Goal: Transaction & Acquisition: Purchase product/service

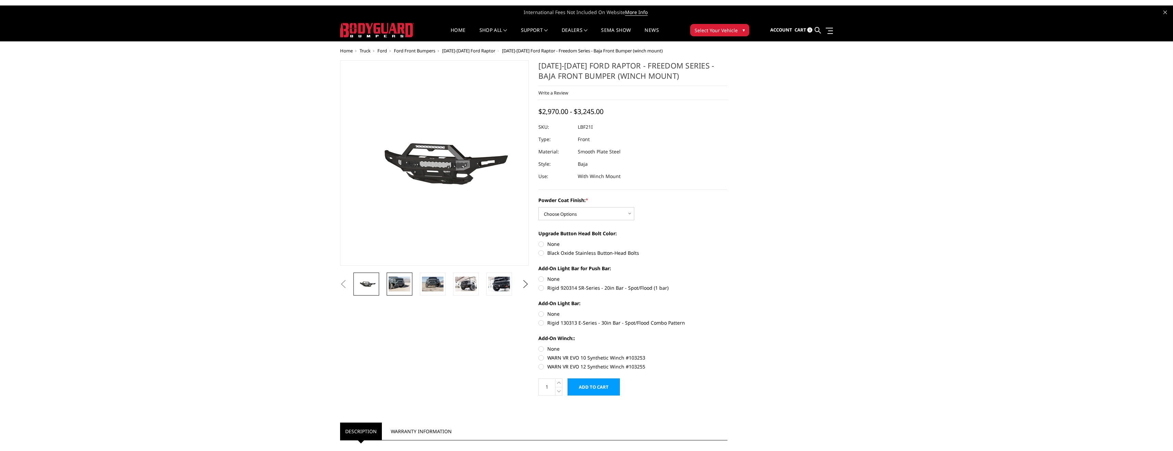
click at [396, 287] on img at bounding box center [400, 284] width 22 height 14
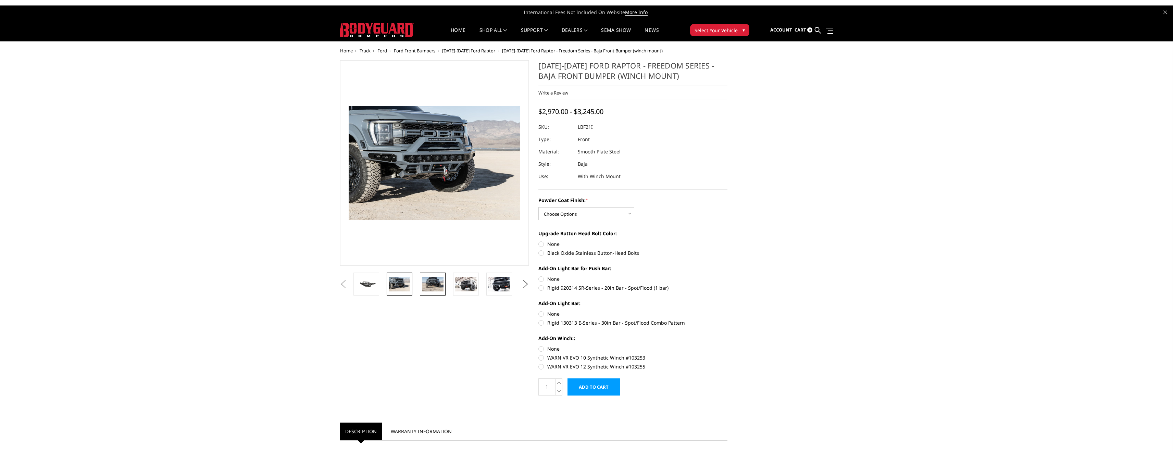
click at [439, 287] on img at bounding box center [433, 284] width 22 height 14
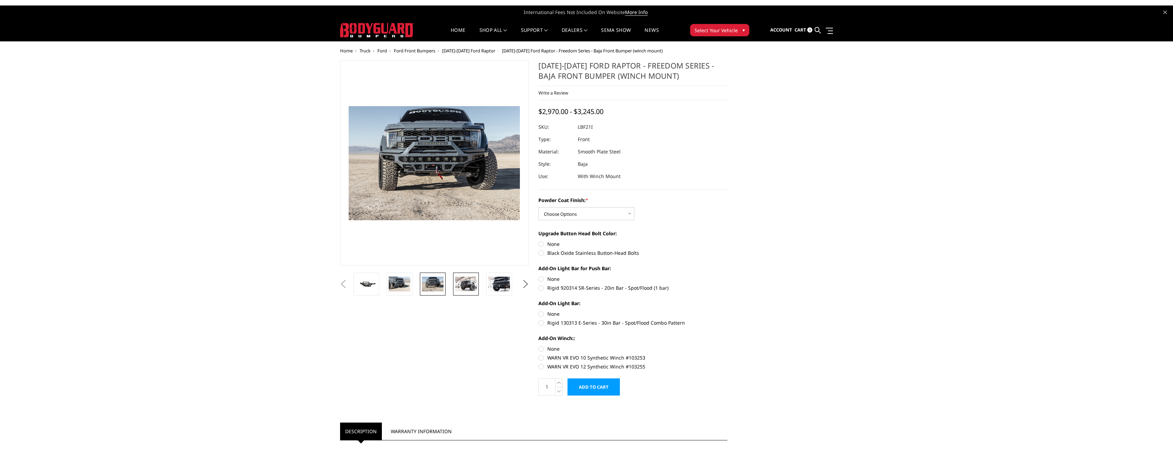
click at [468, 288] on img at bounding box center [466, 284] width 22 height 14
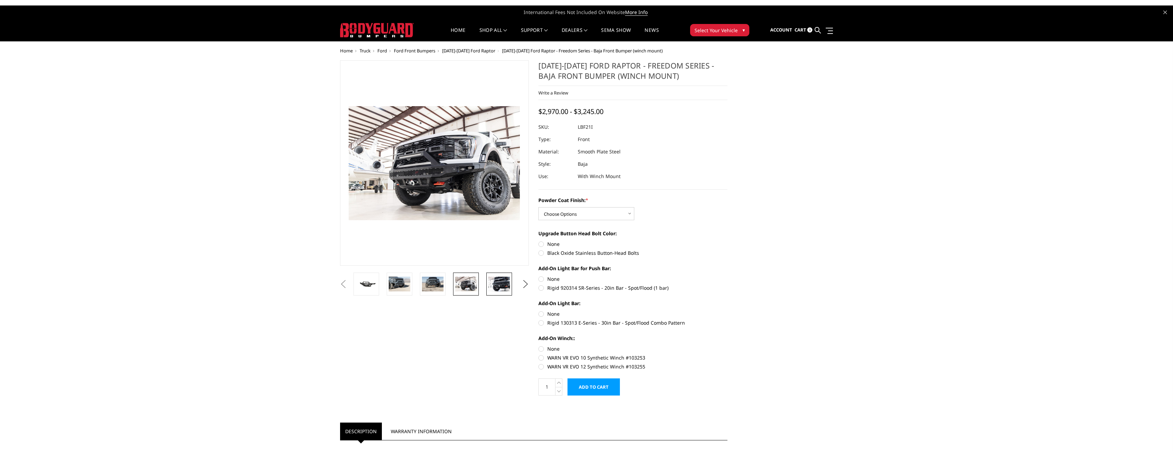
click at [490, 288] on img at bounding box center [499, 284] width 22 height 14
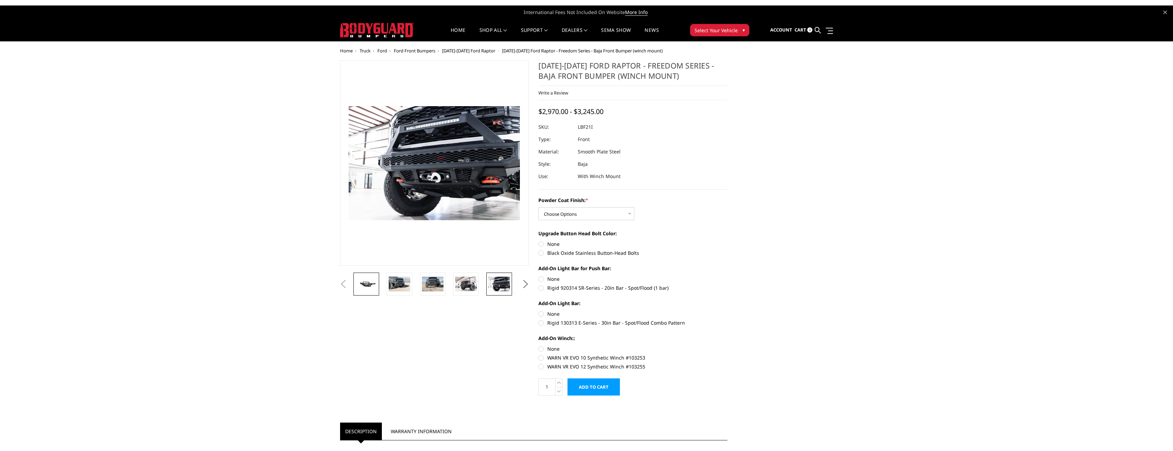
click at [372, 284] on img at bounding box center [367, 284] width 22 height 10
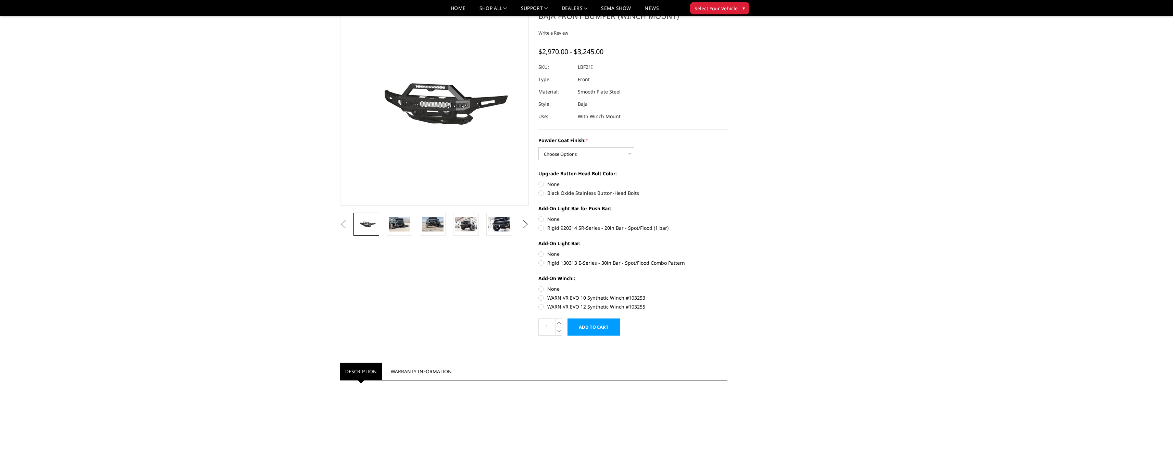
scroll to position [34, 0]
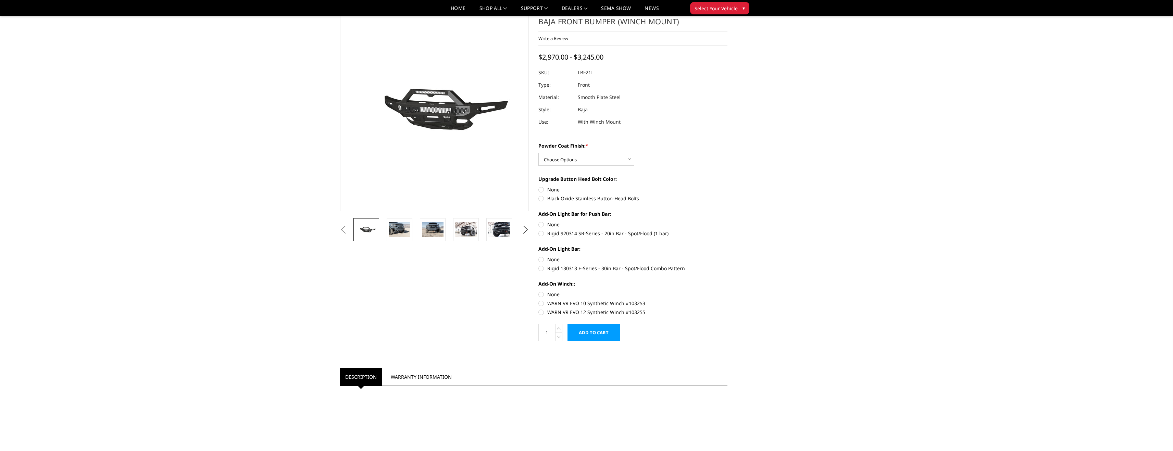
click at [543, 197] on label "Black Oxide Stainless Button-Head Bolts" at bounding box center [632, 198] width 189 height 7
click at [728, 186] on input "Black Oxide Stainless Button-Head Bolts" at bounding box center [728, 186] width 0 height 0
radio input "true"
click at [479, 254] on img at bounding box center [475, 252] width 22 height 14
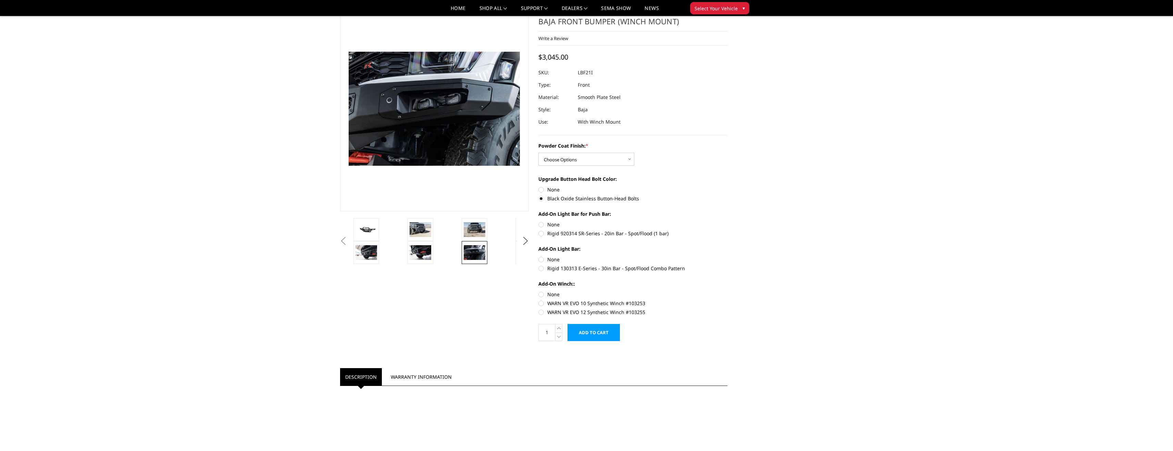
click at [543, 192] on label "None" at bounding box center [632, 189] width 189 height 7
click at [539, 186] on input "None" at bounding box center [538, 186] width 0 height 0
radio input "true"
click at [543, 201] on label "Black Oxide Stainless Button-Head Bolts" at bounding box center [632, 198] width 189 height 7
click at [728, 186] on input "Black Oxide Stainless Button-Head Bolts" at bounding box center [728, 186] width 0 height 0
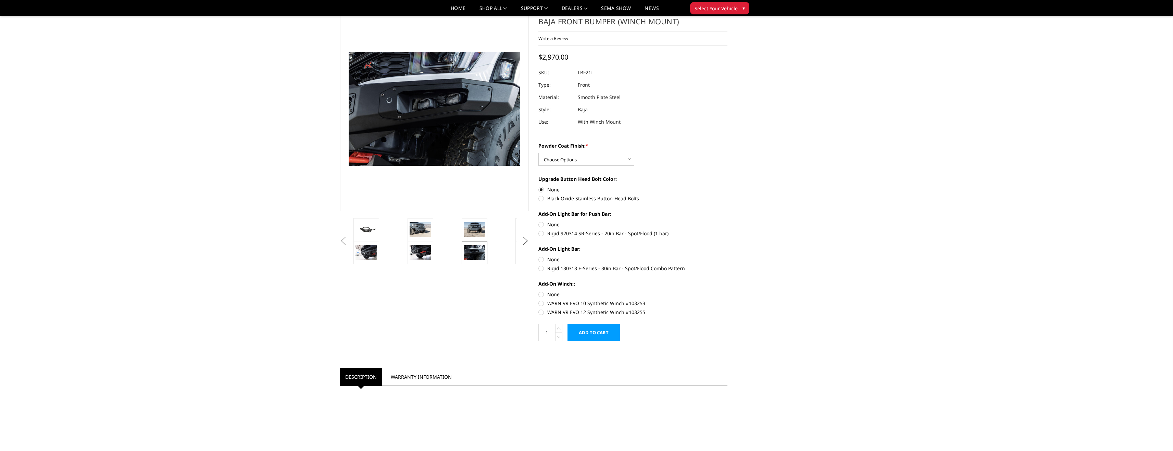
radio input "true"
click at [542, 232] on label "Rigid 920314 SR-Series - 20in Bar - Spot/Flood (1 bar)" at bounding box center [632, 233] width 189 height 7
click at [728, 221] on input "Rigid 920314 SR-Series - 20in Bar - Spot/Flood (1 bar)" at bounding box center [728, 221] width 0 height 0
radio input "true"
click at [538, 267] on section "[DATE]-[DATE] Ford Raptor - Freedom Series - Baja Front Bumper (winch mount) Wr…" at bounding box center [633, 177] width 199 height 343
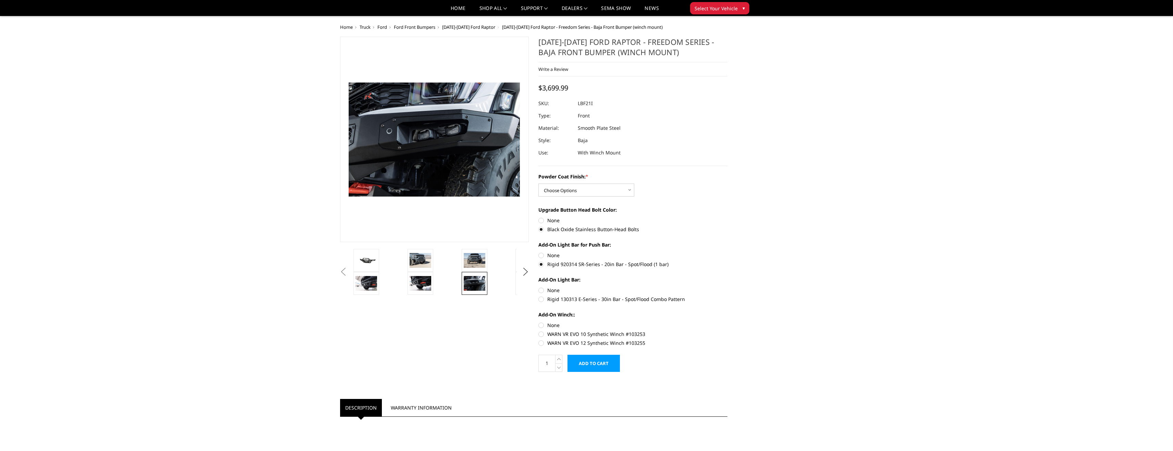
scroll to position [0, 0]
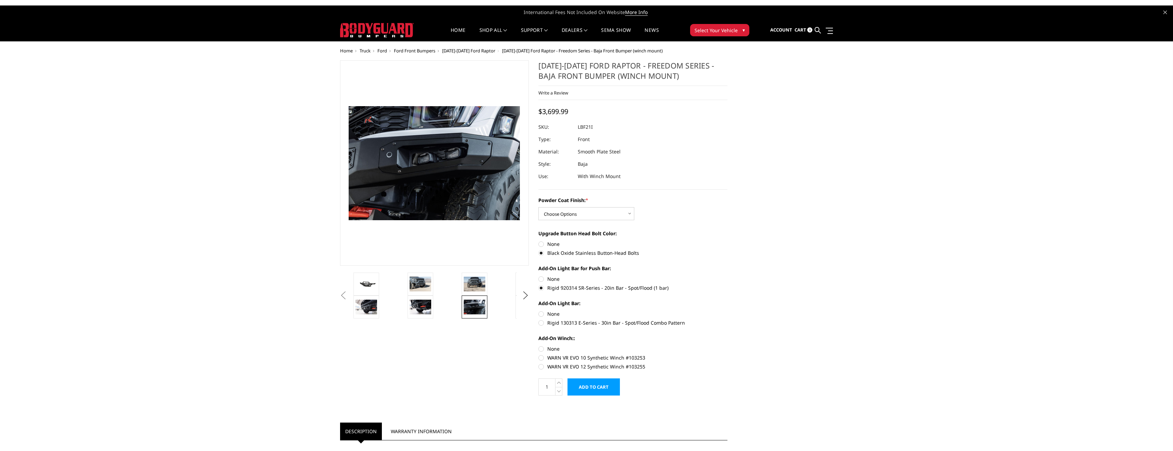
click at [542, 365] on label "WARN VR EVO 12 Synthetic Winch #103255" at bounding box center [632, 366] width 189 height 7
click at [728, 355] on input "WARN VR EVO 12 Synthetic Winch #103255" at bounding box center [728, 354] width 0 height 0
radio input "true"
click at [542, 348] on label "None" at bounding box center [632, 348] width 189 height 7
click at [539, 346] on input "None" at bounding box center [538, 345] width 0 height 0
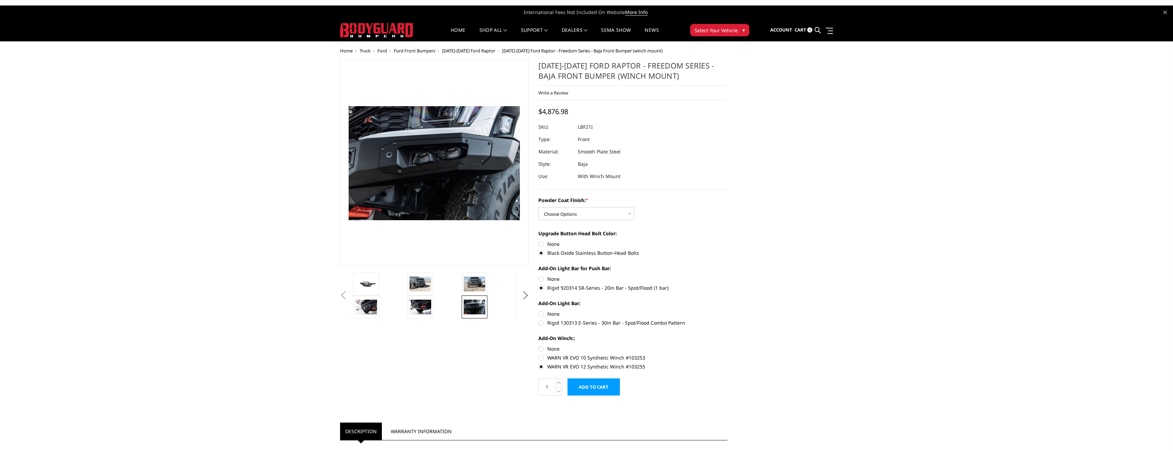
radio input "true"
click at [366, 284] on img at bounding box center [367, 284] width 22 height 10
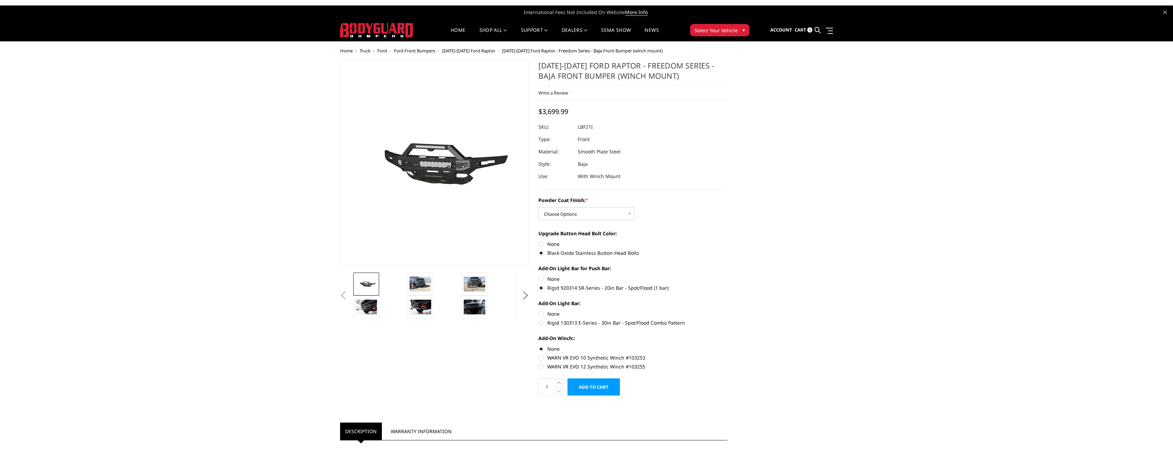
click at [542, 278] on label "None" at bounding box center [632, 278] width 189 height 7
click at [539, 276] on input "None" at bounding box center [538, 275] width 0 height 0
radio input "true"
click at [542, 323] on label "Rigid 130313 E-Series - 30in Bar - Spot/Flood Combo Pattern" at bounding box center [632, 322] width 189 height 7
click at [728, 311] on input "Rigid 130313 E-Series - 30in Bar - Spot/Flood Combo Pattern" at bounding box center [728, 310] width 0 height 0
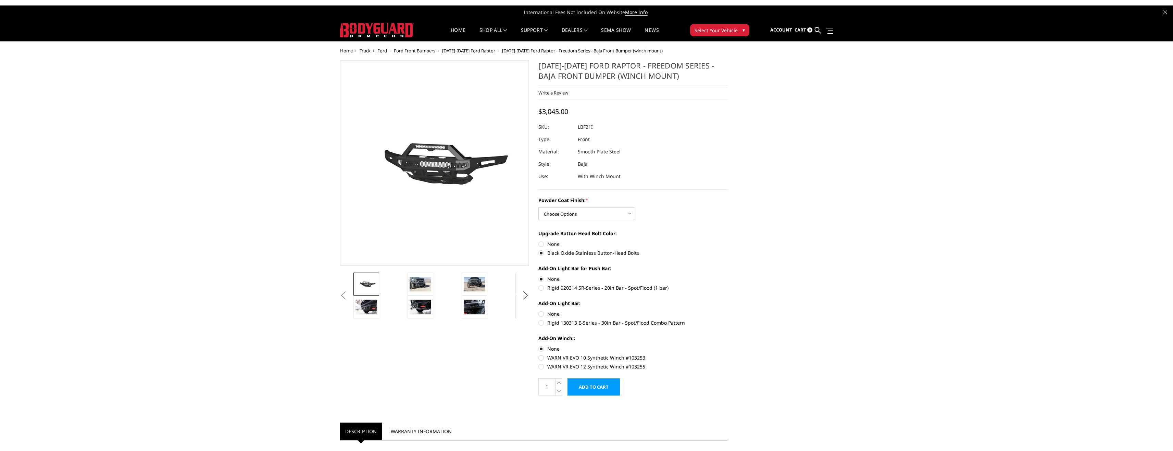
radio input "true"
